Goal: Transaction & Acquisition: Purchase product/service

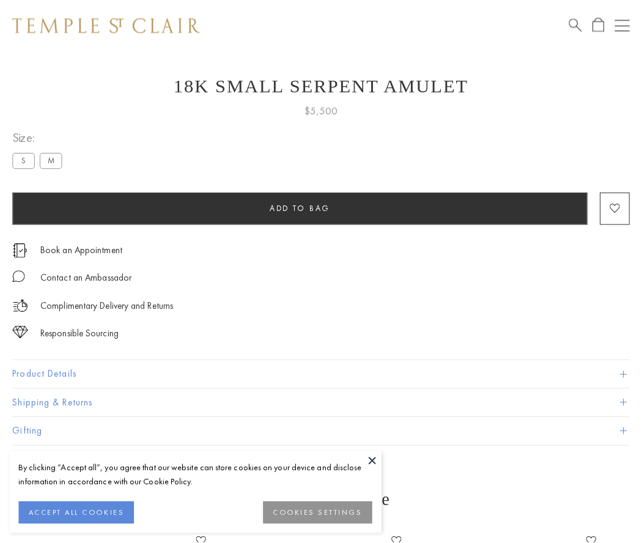
scroll to position [49, 0]
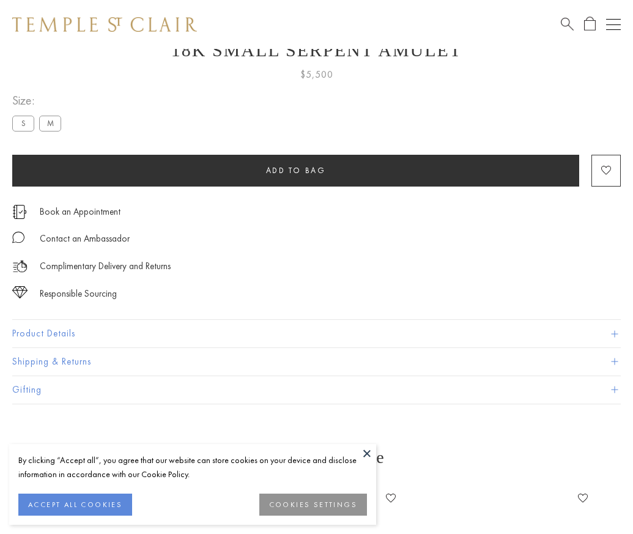
click at [295, 170] on span "Add to bag" at bounding box center [296, 170] width 60 height 10
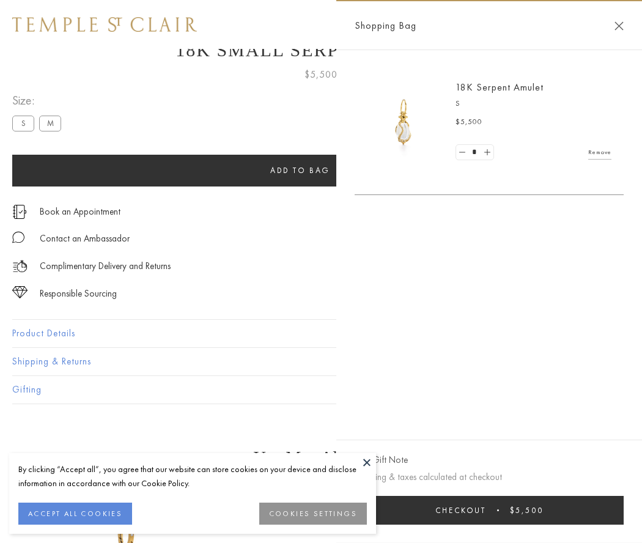
click at [599, 510] on button "Checkout $5,500" at bounding box center [489, 510] width 269 height 29
